Goal: Transaction & Acquisition: Purchase product/service

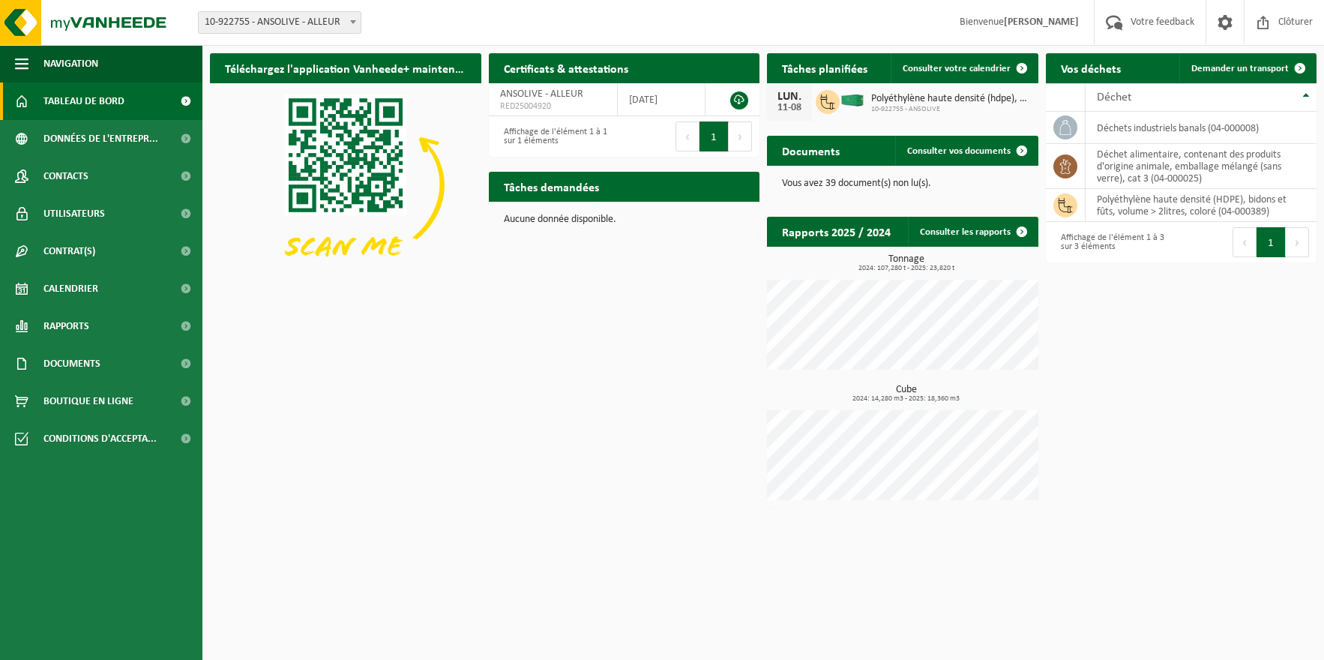
drag, startPoint x: 1239, startPoint y: 72, endPoint x: 735, endPoint y: 322, distance: 562.4
click at [1239, 71] on span "Demander un transport" at bounding box center [1240, 69] width 97 height 10
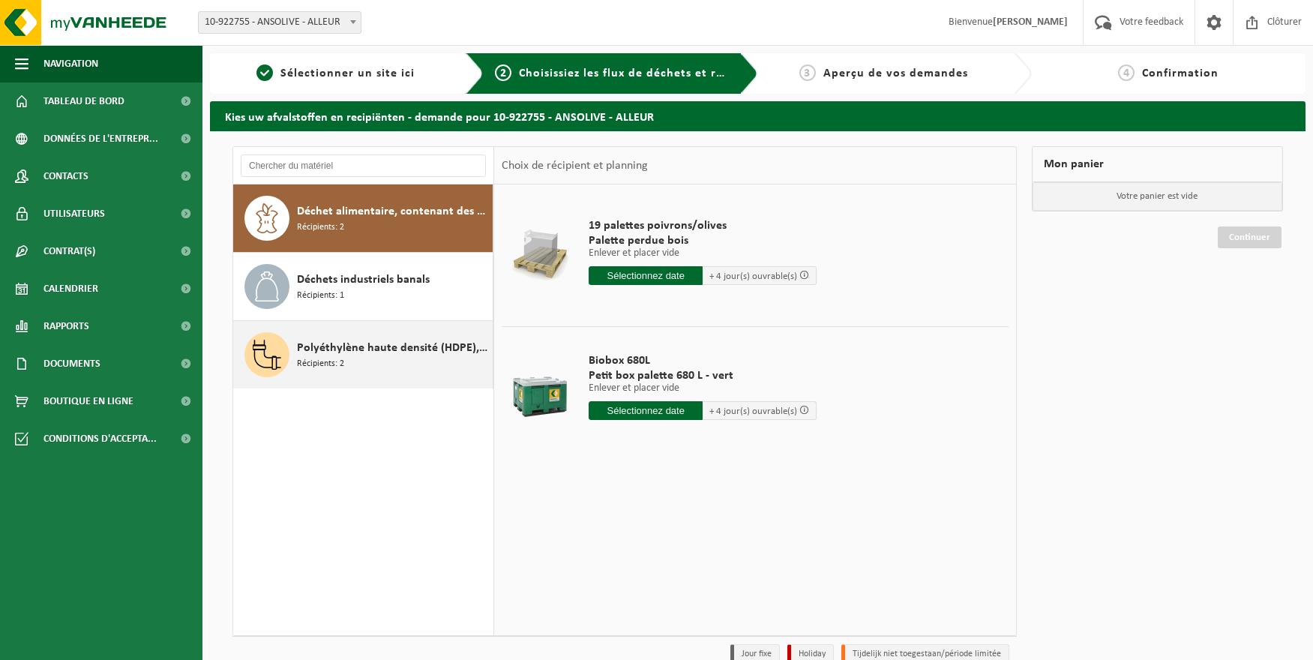
click at [343, 375] on div "Polyéthylène haute densité (HDPE), bidons et fûts, volume > 2litres, coloré Réc…" at bounding box center [393, 354] width 192 height 45
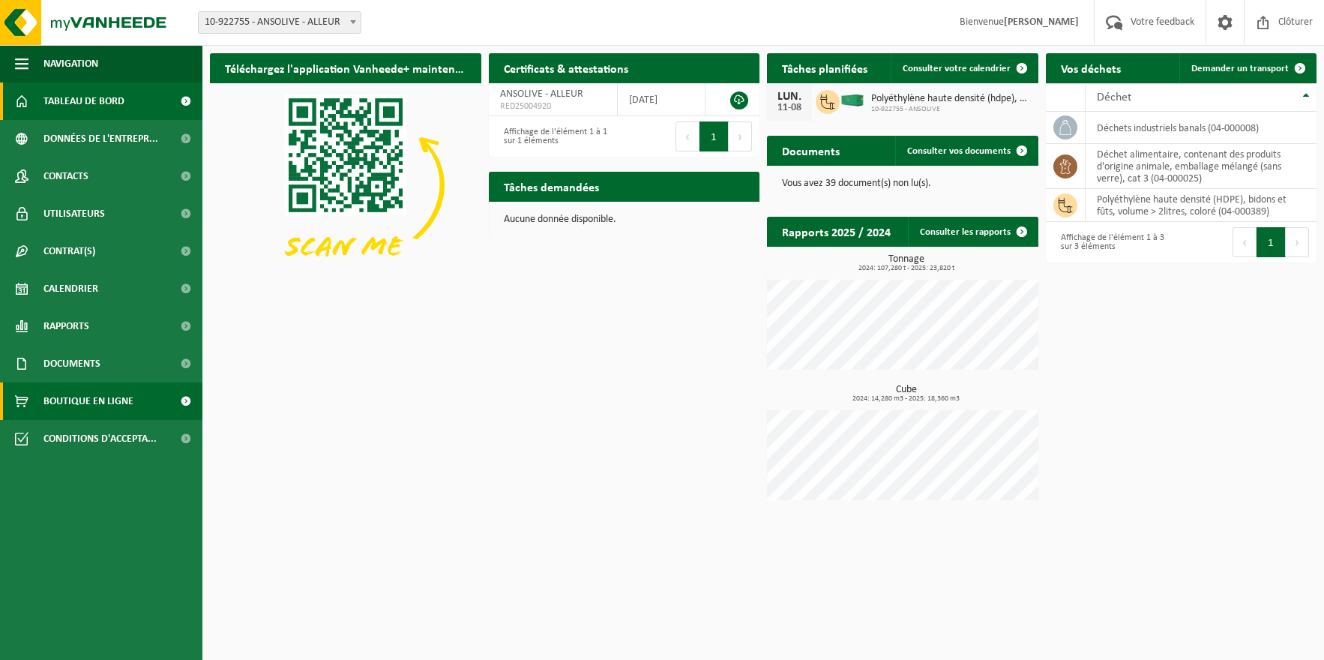
click at [117, 397] on span "Boutique en ligne" at bounding box center [88, 400] width 90 height 37
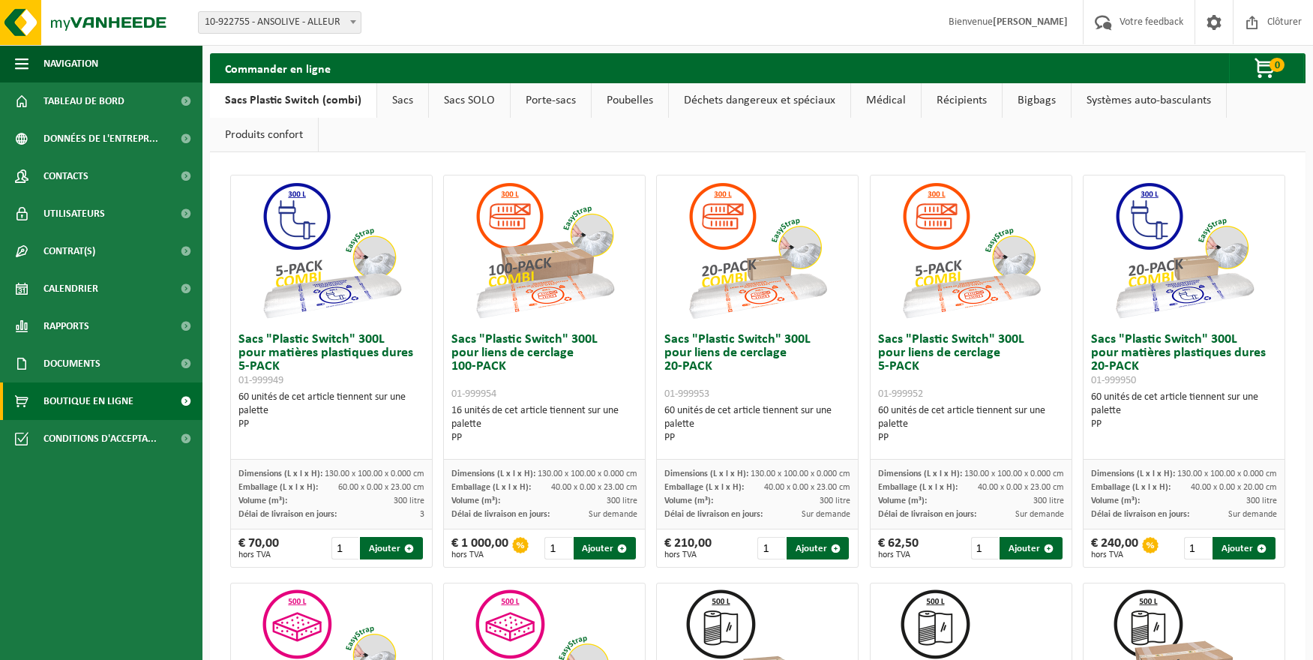
click at [976, 103] on link "Récipients" at bounding box center [962, 100] width 80 height 34
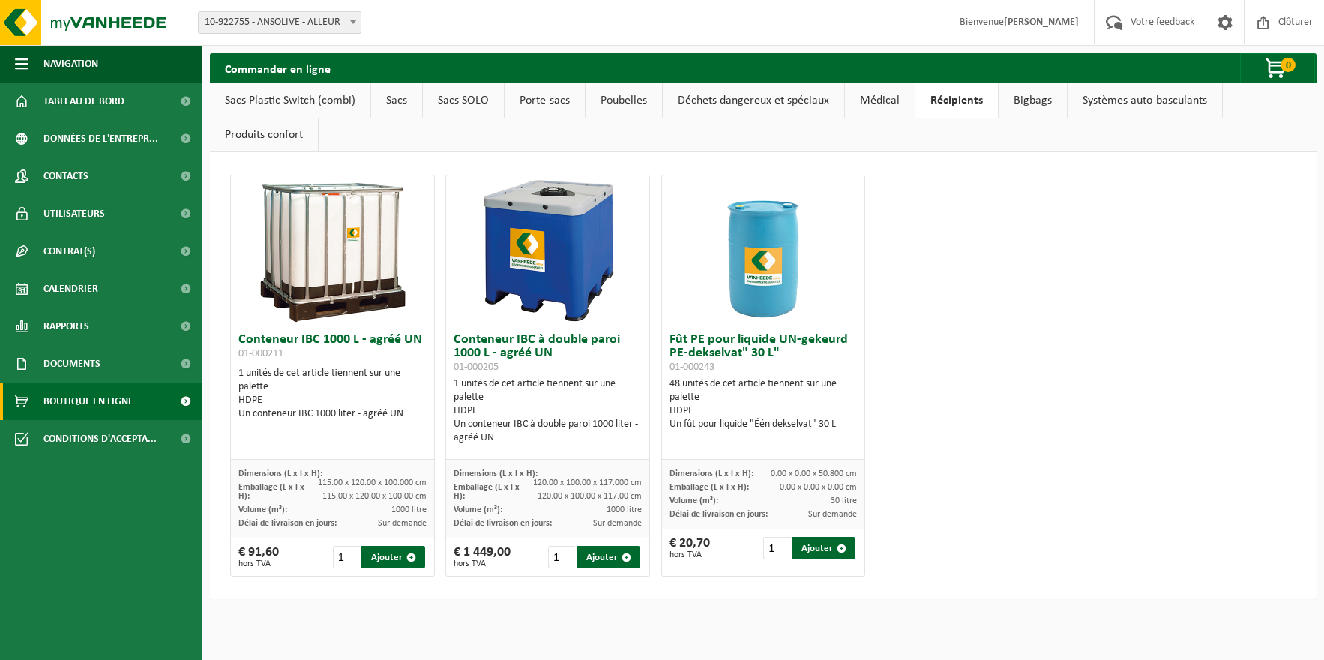
click at [308, 241] on img at bounding box center [333, 250] width 150 height 150
click at [293, 370] on div "1 unités de cet article tiennent sur une palette HDPE Un conteneur IBC 1000 lit…" at bounding box center [332, 394] width 188 height 54
click at [284, 322] on img at bounding box center [333, 250] width 150 height 150
click at [286, 362] on h3 "Conteneur IBC 1000 L - agréé UN 01-000211" at bounding box center [332, 348] width 188 height 30
click at [286, 397] on div "HDPE" at bounding box center [332, 400] width 188 height 13
